Goal: Task Accomplishment & Management: Manage account settings

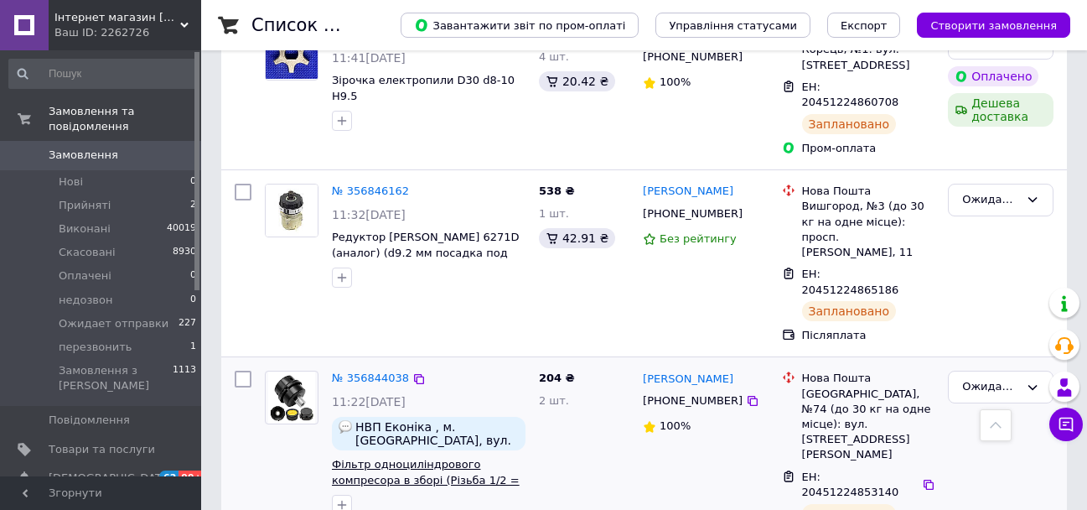
scroll to position [1737, 0]
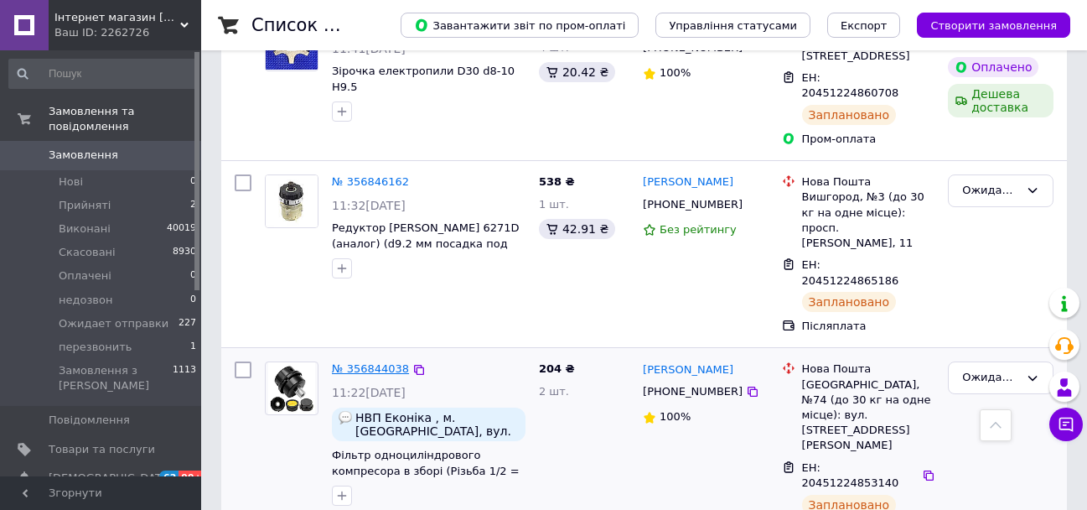
click at [350, 362] on link "№ 356844038" at bounding box center [370, 368] width 77 height 13
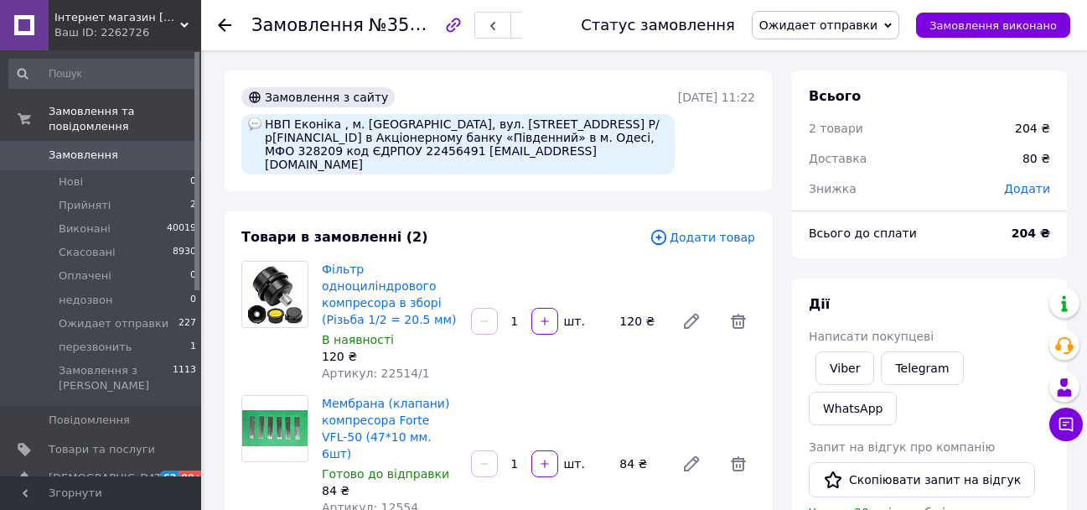
click at [226, 27] on icon at bounding box center [224, 24] width 13 height 13
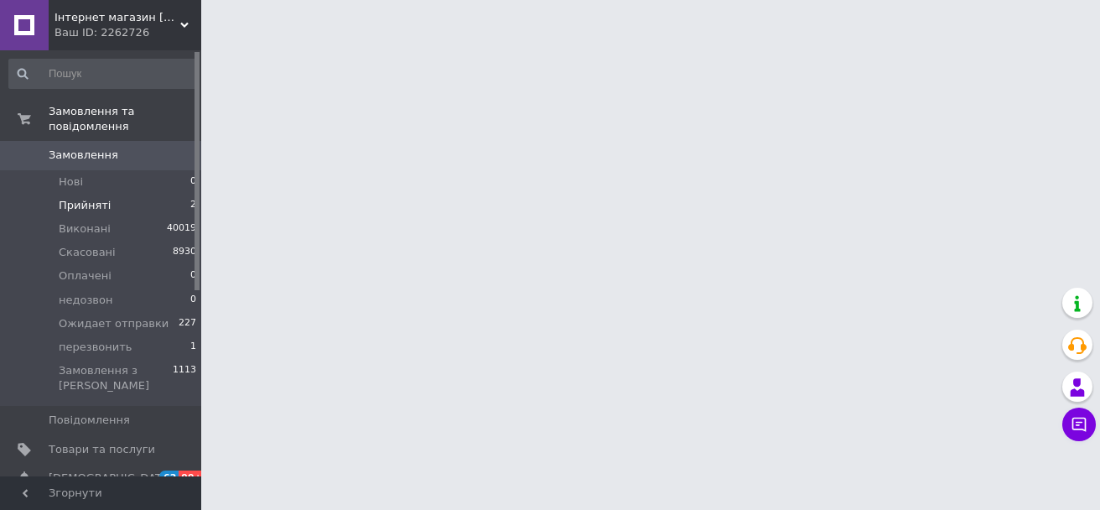
click at [104, 198] on span "Прийняті" at bounding box center [85, 205] width 52 height 15
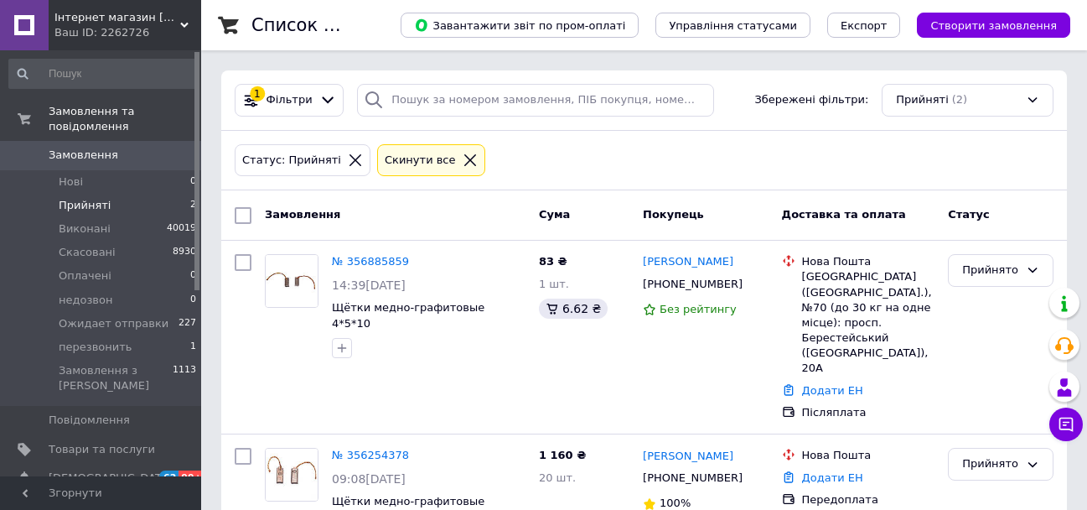
click at [84, 148] on span "Замовлення" at bounding box center [84, 155] width 70 height 15
